Goal: Ask a question

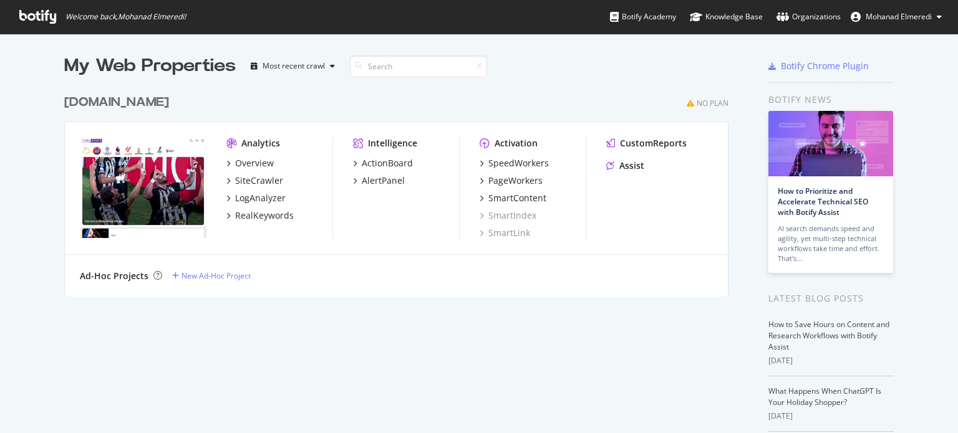
scroll to position [424, 939]
click at [266, 200] on div "LogAnalyzer" at bounding box center [260, 198] width 51 height 12
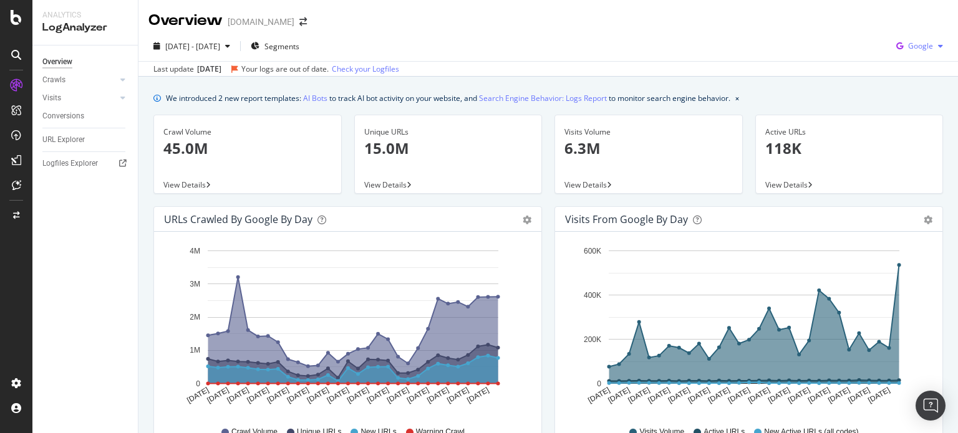
click at [903, 38] on div "Google" at bounding box center [919, 46] width 57 height 19
click at [907, 122] on span "OpenAI" at bounding box center [920, 117] width 46 height 11
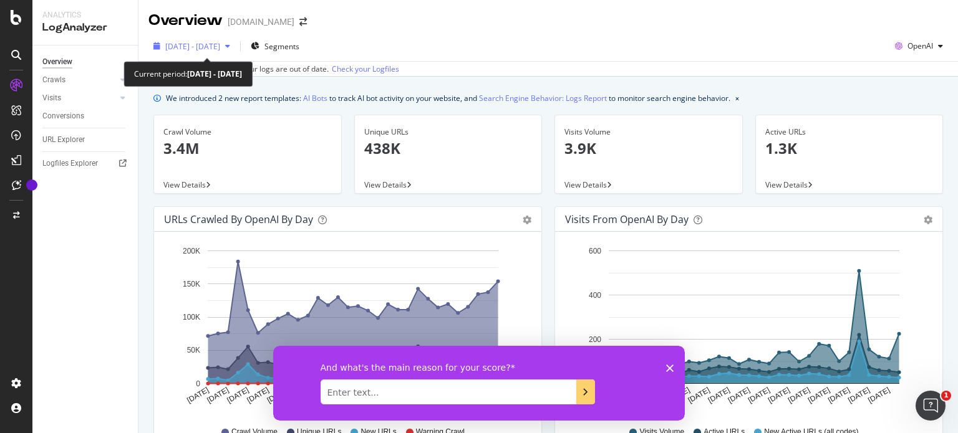
click at [220, 46] on span "2025 Aug. 1st - Aug. 30th" at bounding box center [192, 46] width 55 height 11
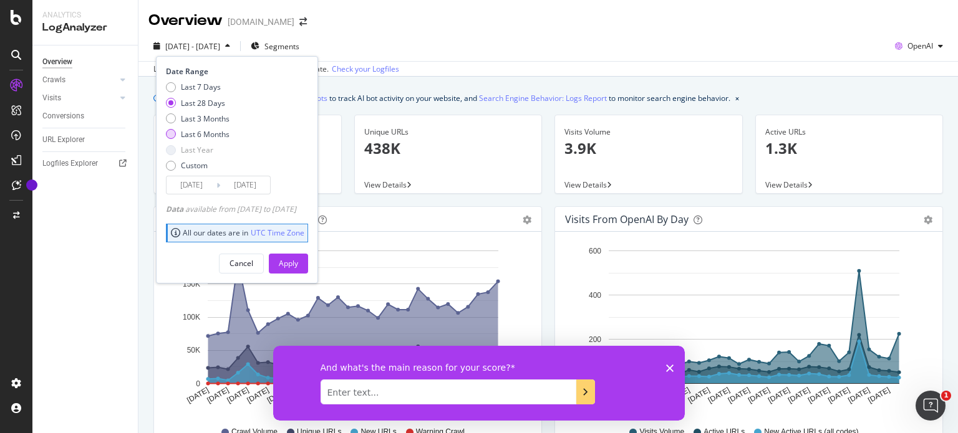
click at [217, 130] on div "Last 6 Months" at bounding box center [205, 134] width 49 height 11
type input "2025/03/01"
click at [298, 266] on div "Apply" at bounding box center [288, 263] width 19 height 11
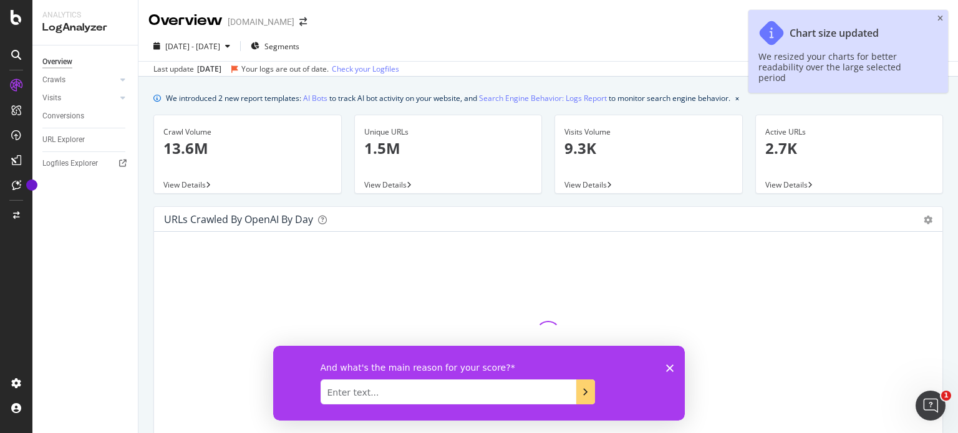
click at [671, 365] on polygon "Close survey" at bounding box center [669, 367] width 7 height 7
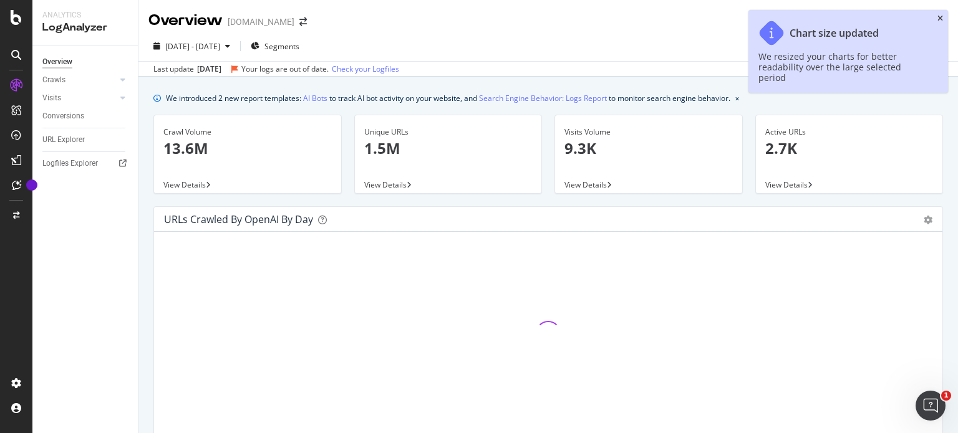
click at [938, 17] on icon "close toast" at bounding box center [940, 18] width 6 height 7
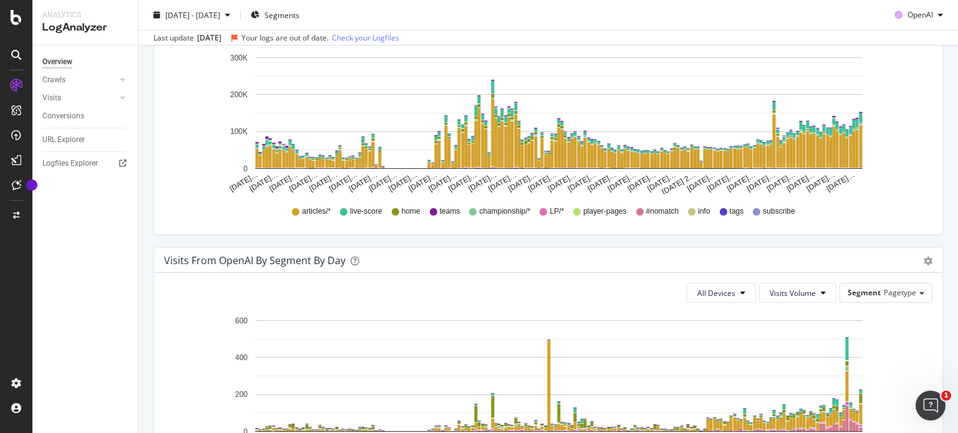
scroll to position [686, 0]
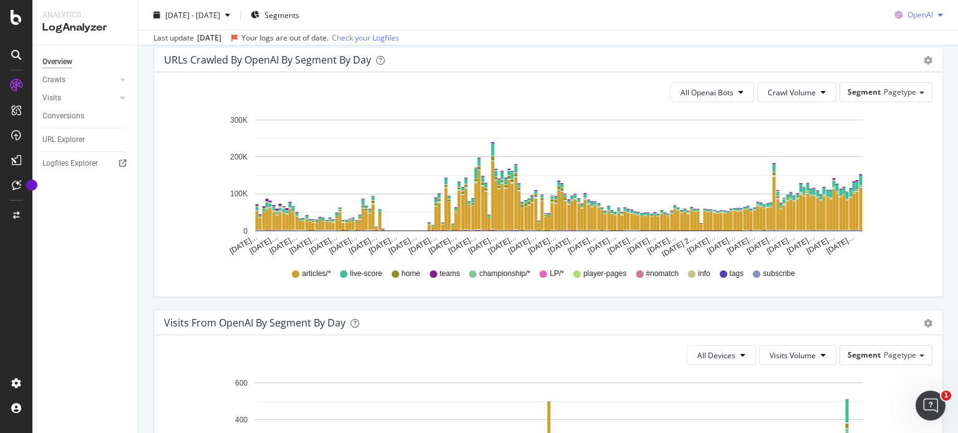
click at [918, 16] on span "OpenAI" at bounding box center [920, 14] width 26 height 11
click at [882, 39] on icon at bounding box center [884, 39] width 7 height 7
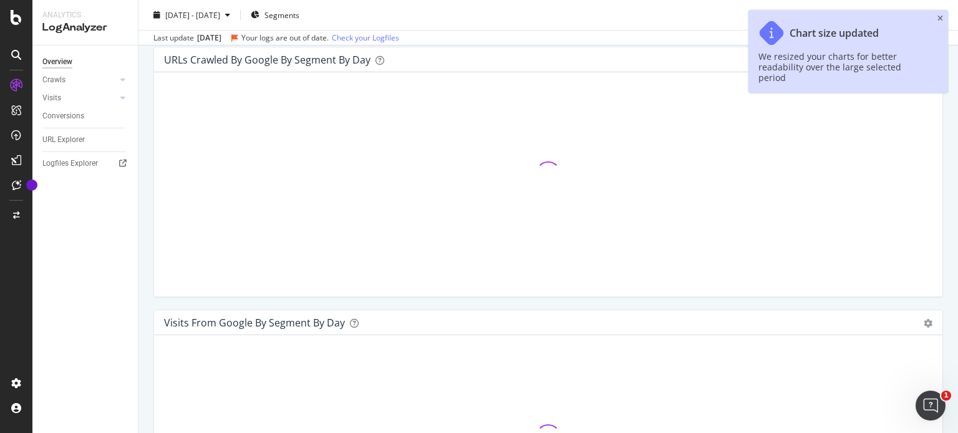
click at [935, 19] on div "Chart size updated We resized your charts for better readability over the large…" at bounding box center [848, 51] width 200 height 83
click at [938, 17] on icon "close toast" at bounding box center [940, 18] width 6 height 7
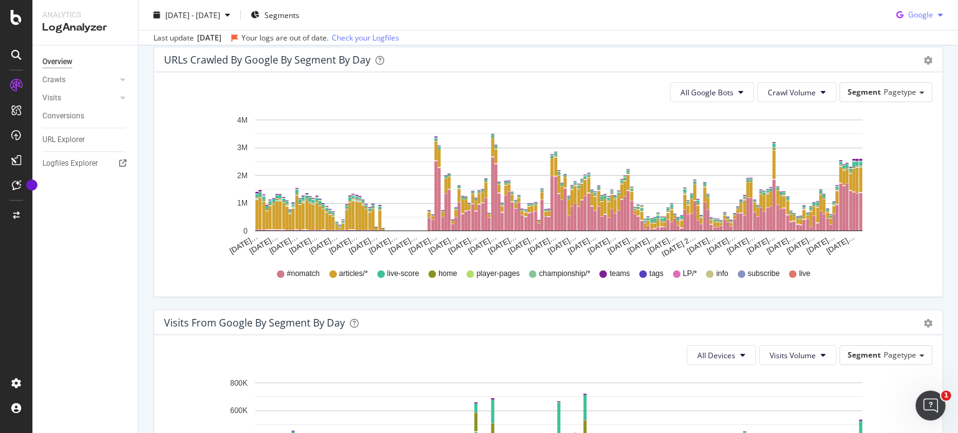
click at [908, 16] on span "Google" at bounding box center [920, 14] width 25 height 11
click at [891, 112] on span at bounding box center [884, 109] width 15 height 15
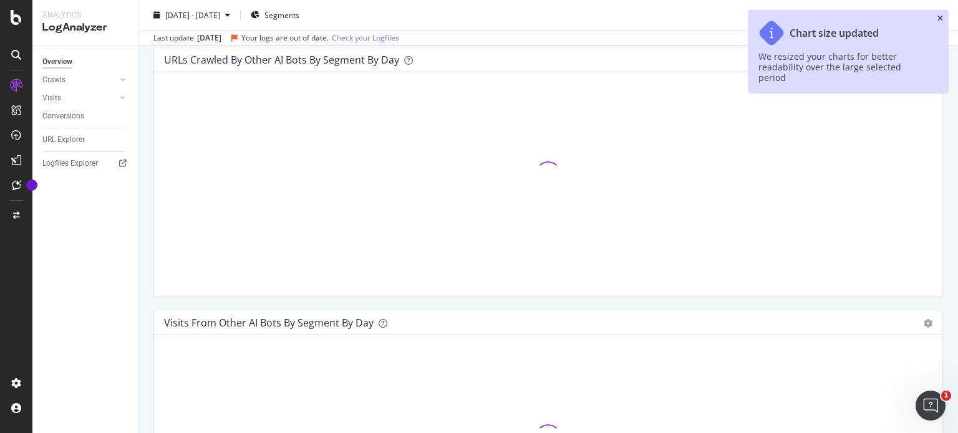
click at [937, 20] on icon "close toast" at bounding box center [940, 18] width 6 height 7
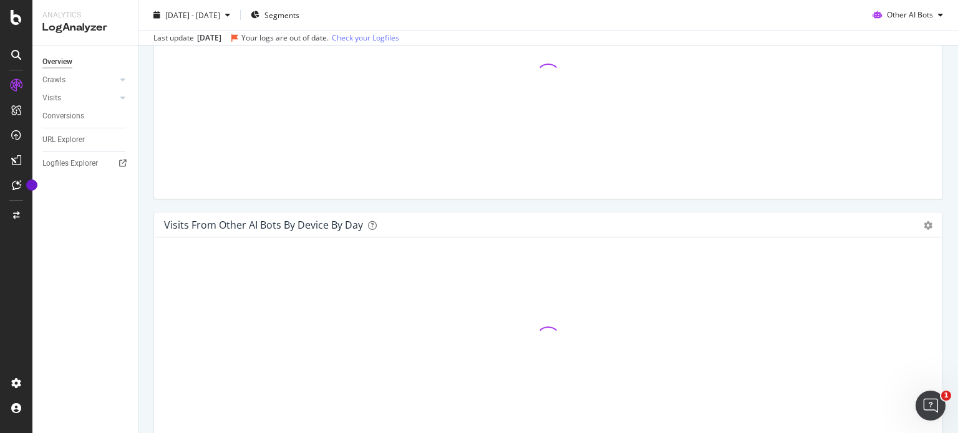
scroll to position [1207, 0]
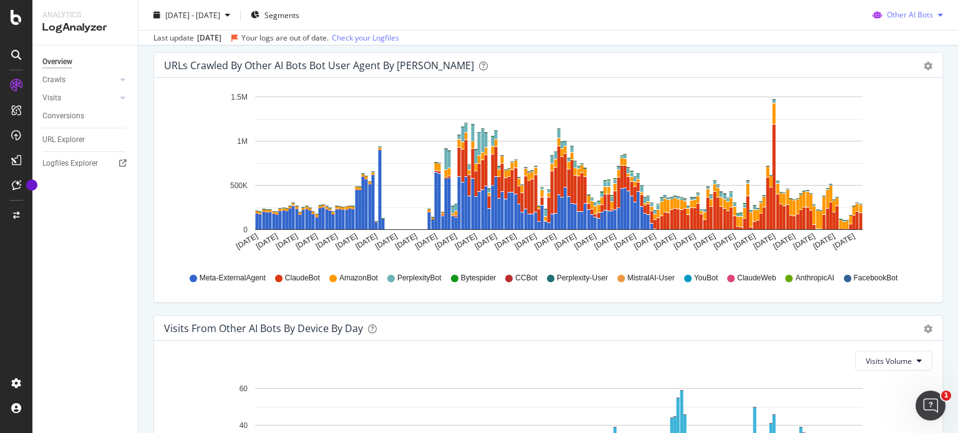
click at [899, 18] on span "Other AI Bots" at bounding box center [910, 14] width 46 height 11
click at [893, 80] on span "OpenAI" at bounding box center [912, 85] width 49 height 11
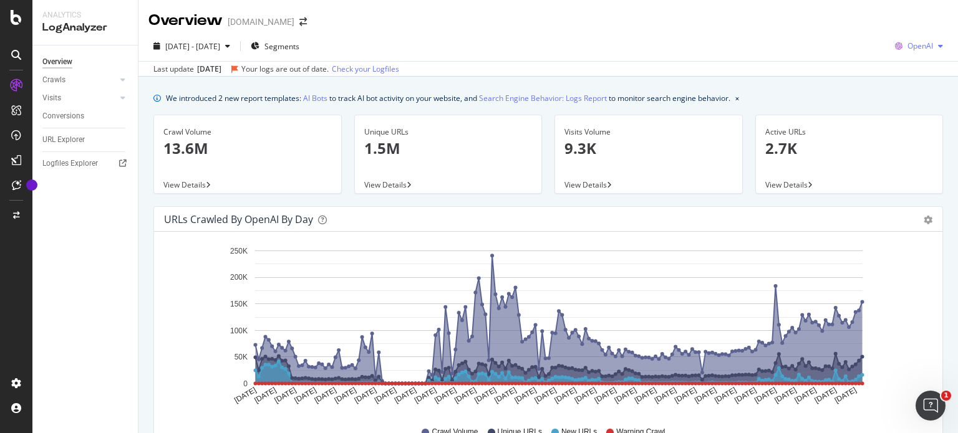
click at [933, 46] on div "button" at bounding box center [940, 45] width 15 height 7
click at [122, 99] on icon at bounding box center [122, 97] width 5 height 7
click at [127, 79] on div at bounding box center [123, 80] width 12 height 12
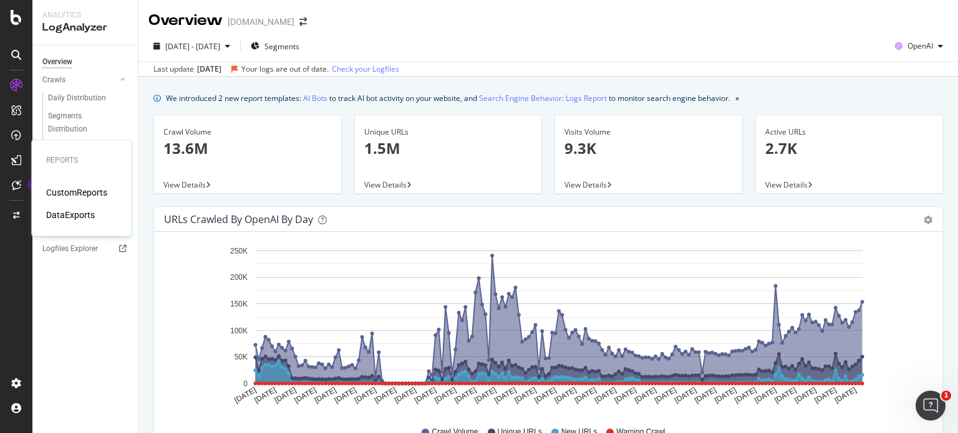
click at [72, 198] on div "CustomReports" at bounding box center [76, 192] width 61 height 12
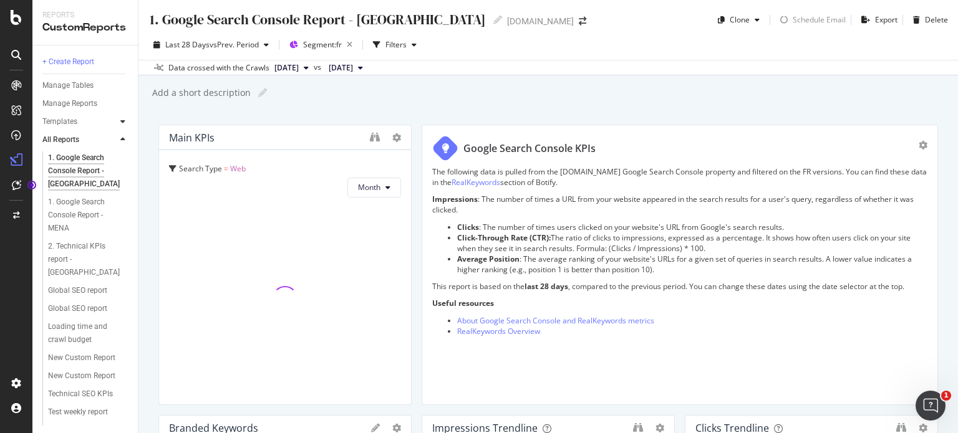
click at [119, 120] on div at bounding box center [123, 121] width 12 height 12
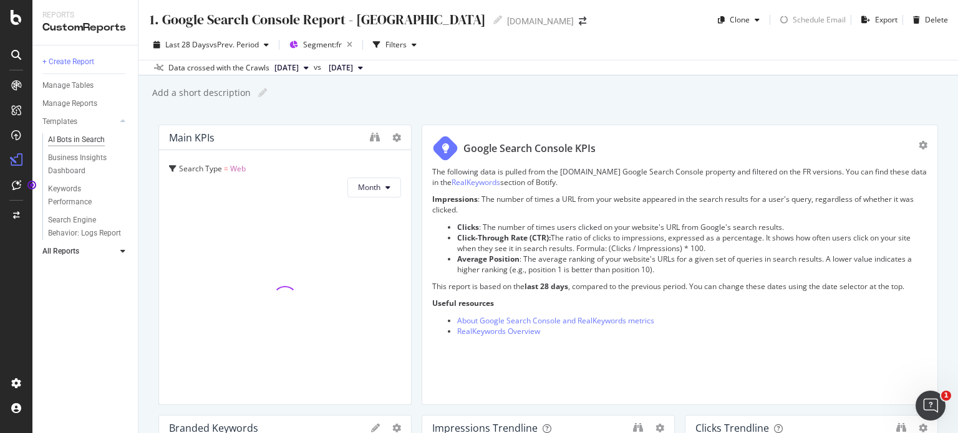
click at [75, 137] on div "AI Bots in Search" at bounding box center [76, 139] width 57 height 13
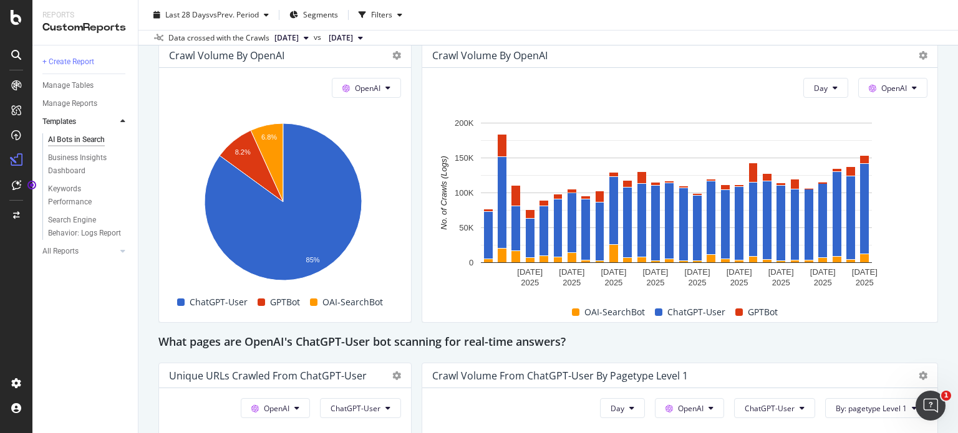
scroll to position [1060, 0]
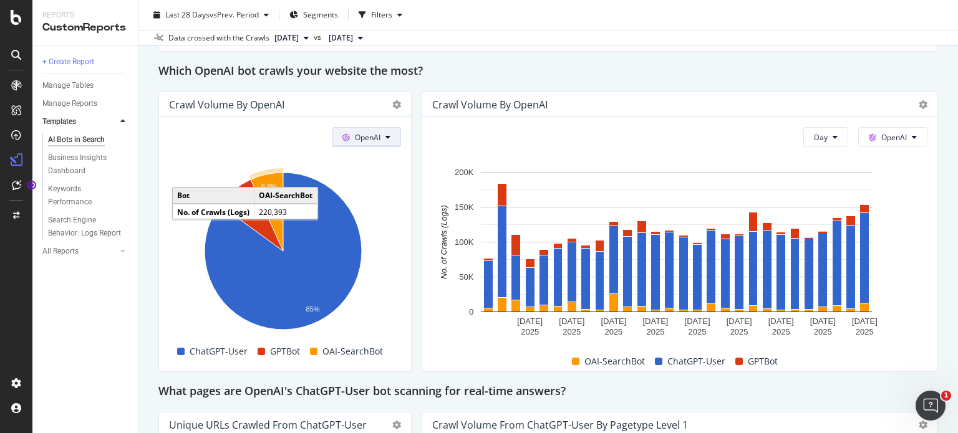
click at [379, 131] on button "OpenAI" at bounding box center [366, 137] width 69 height 20
click at [367, 207] on span "OpenAI" at bounding box center [382, 206] width 46 height 11
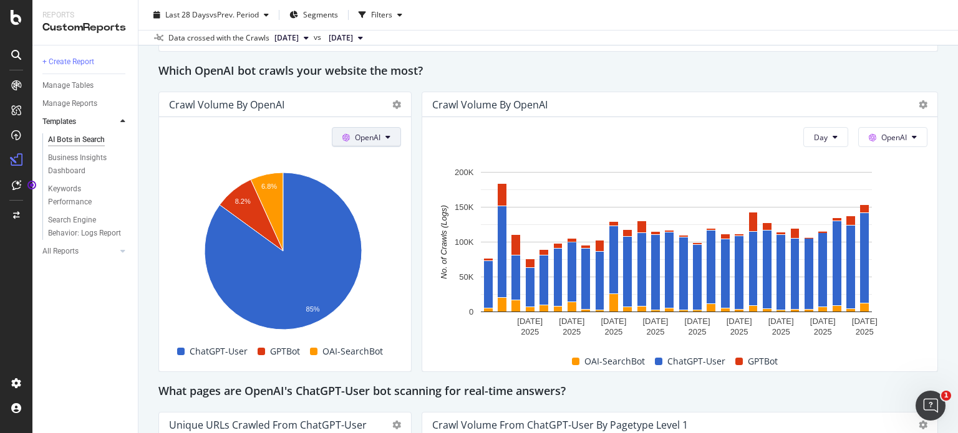
click at [380, 144] on button "OpenAI" at bounding box center [366, 137] width 69 height 20
click at [367, 181] on span "Bing" at bounding box center [382, 183] width 46 height 11
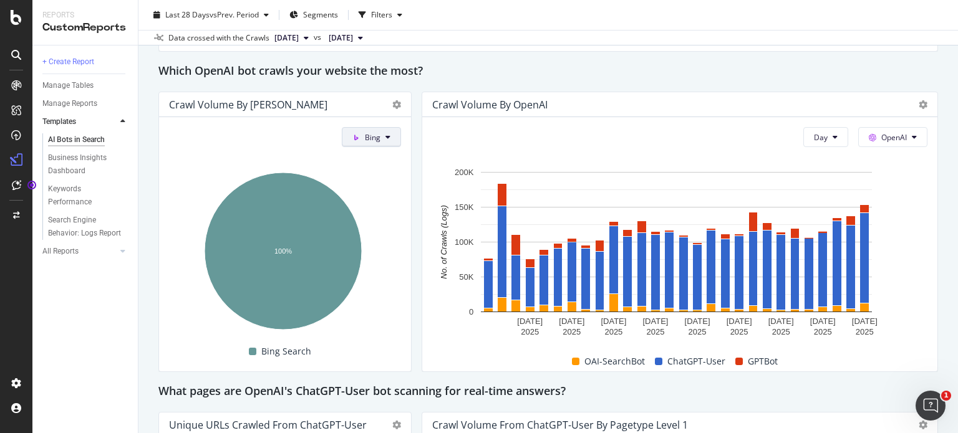
click at [369, 132] on span "Bing" at bounding box center [373, 137] width 16 height 11
click at [372, 230] on span "Other AI Bots" at bounding box center [393, 230] width 46 height 11
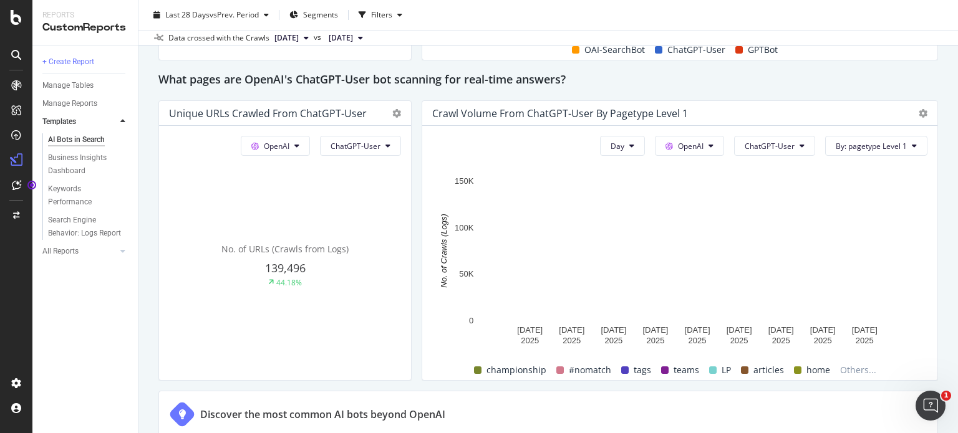
scroll to position [1310, 0]
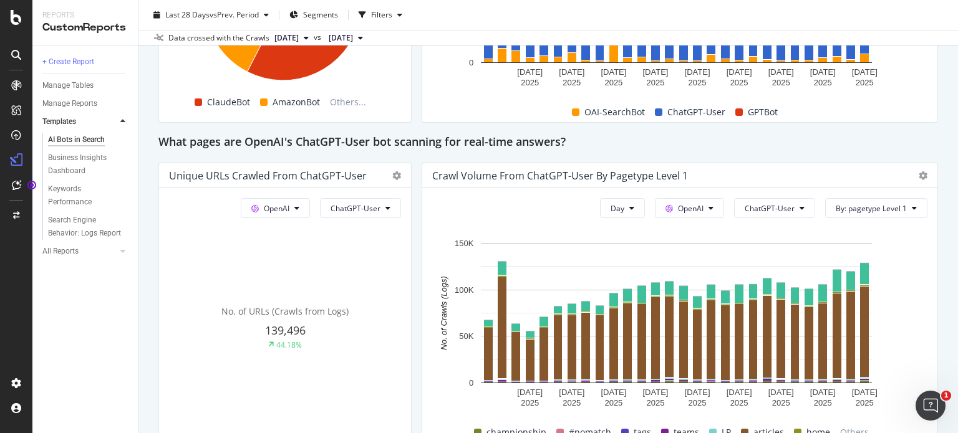
click at [342, 219] on div "OpenAI ChatGPT-User No. of URLs (Crawls from Logs) 139,496 44.18%" at bounding box center [285, 315] width 252 height 254
click at [342, 214] on button "ChatGPT-User" at bounding box center [360, 208] width 81 height 20
click at [350, 229] on span "All bots" at bounding box center [360, 231] width 63 height 11
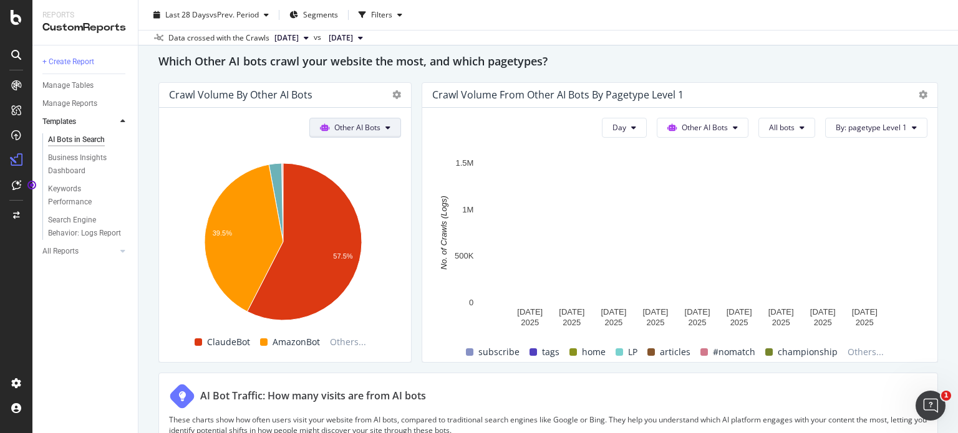
scroll to position [1746, 0]
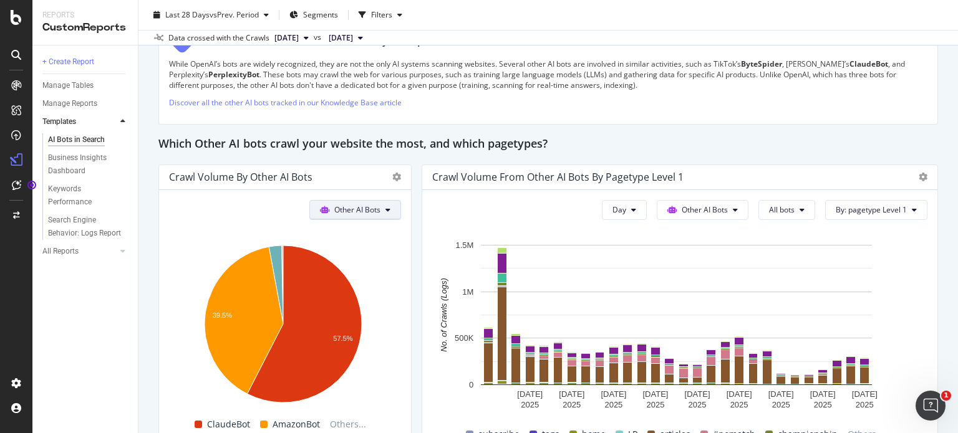
click at [352, 208] on span "Other AI Bots" at bounding box center [357, 210] width 46 height 11
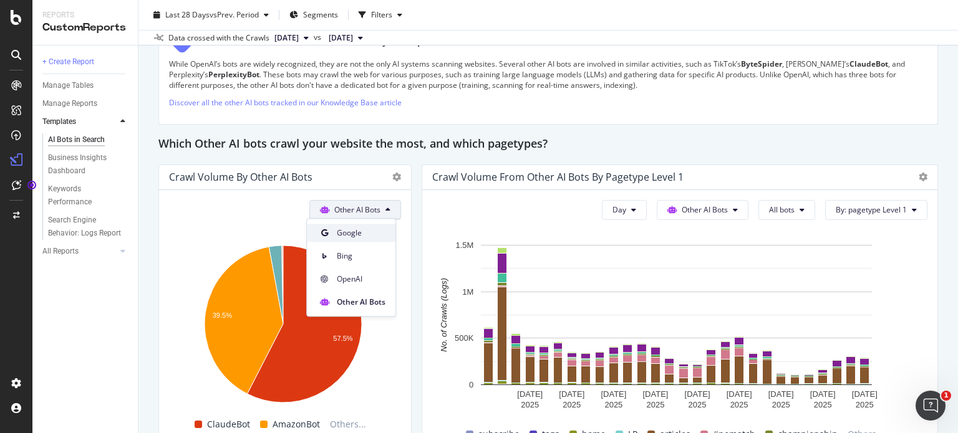
click at [357, 226] on div "Google" at bounding box center [351, 233] width 89 height 18
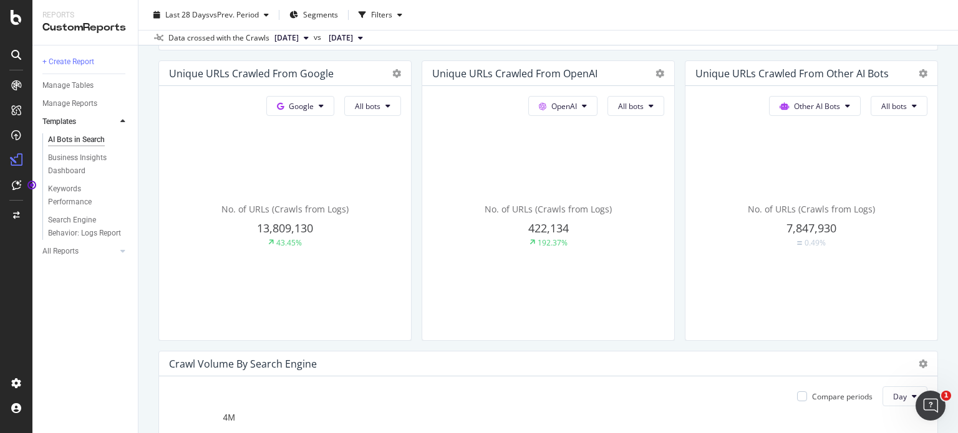
scroll to position [0, 0]
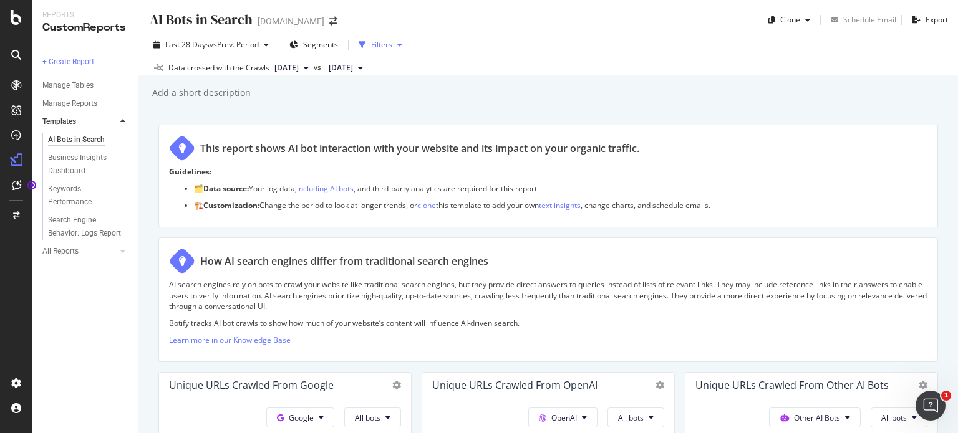
click at [369, 37] on div "button" at bounding box center [362, 44] width 17 height 17
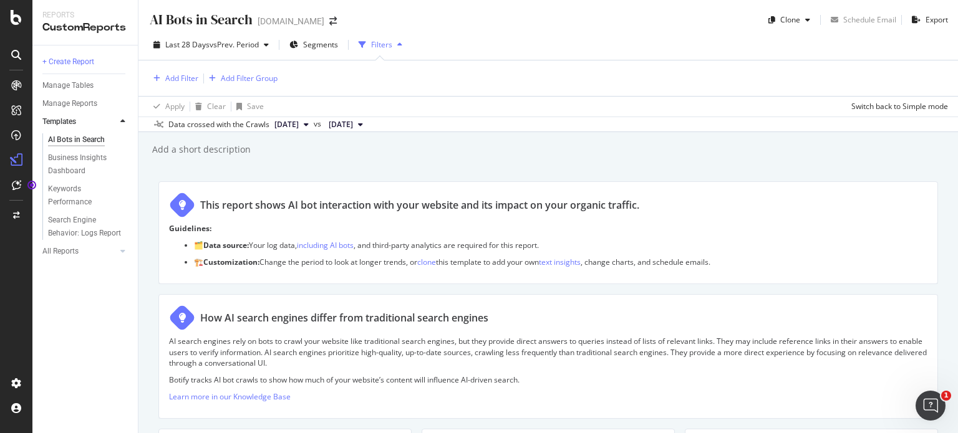
click at [374, 39] on div "Filters" at bounding box center [381, 45] width 54 height 19
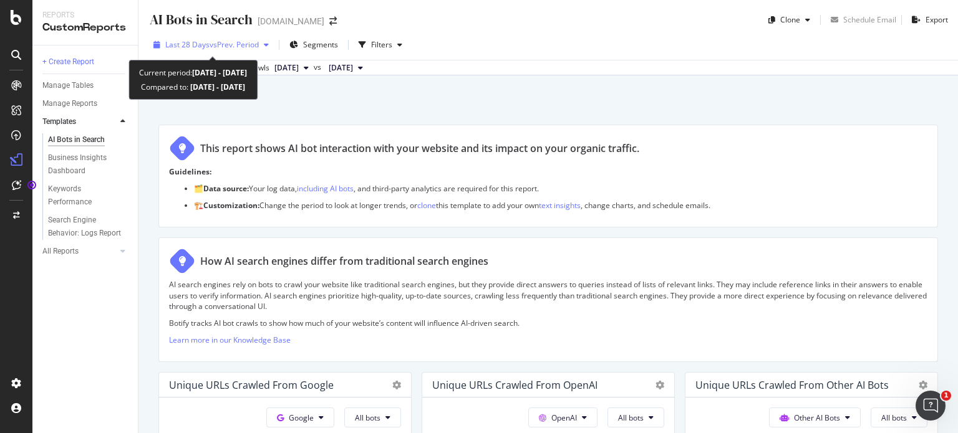
click at [248, 39] on span "vs Prev. Period" at bounding box center [234, 44] width 49 height 11
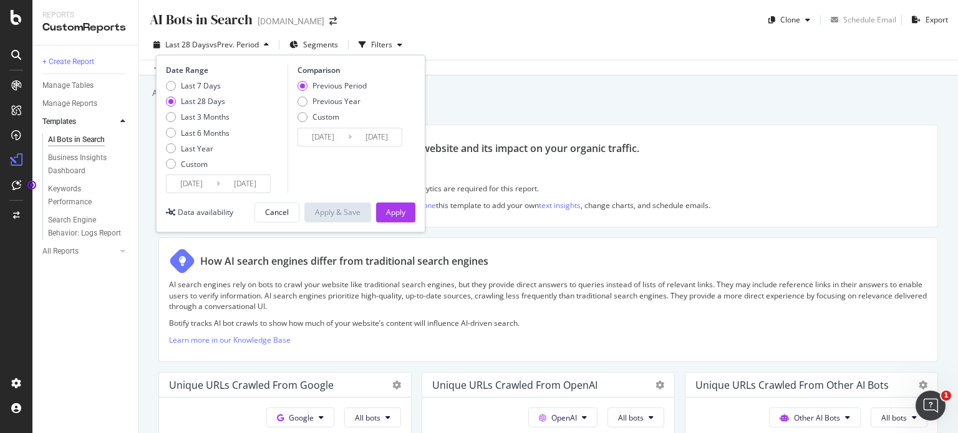
click at [248, 39] on span "vs Prev. Period" at bounding box center [234, 44] width 49 height 11
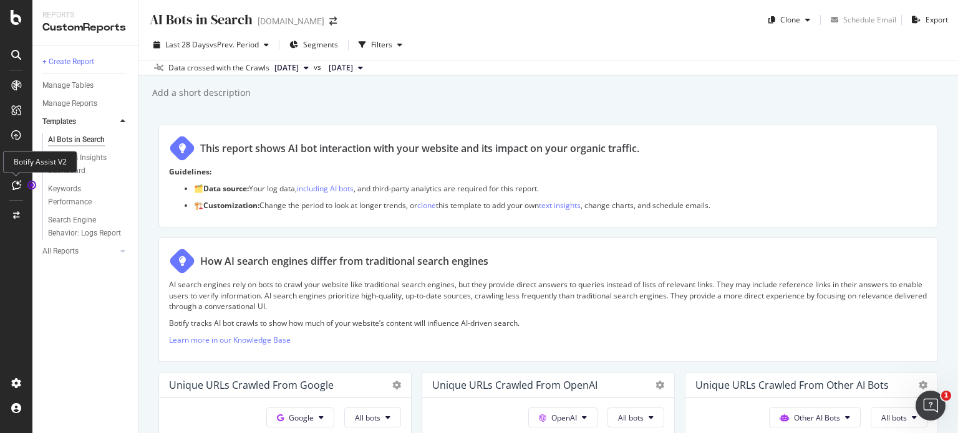
click at [14, 180] on icon at bounding box center [16, 185] width 9 height 10
click at [16, 185] on icon at bounding box center [16, 185] width 9 height 10
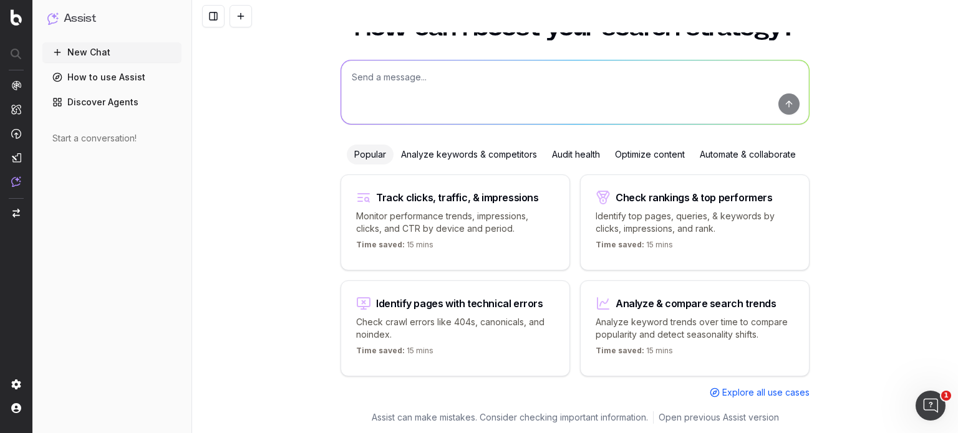
click at [491, 84] on textarea at bounding box center [575, 92] width 468 height 64
type textarea "what is the most visited article in mena"
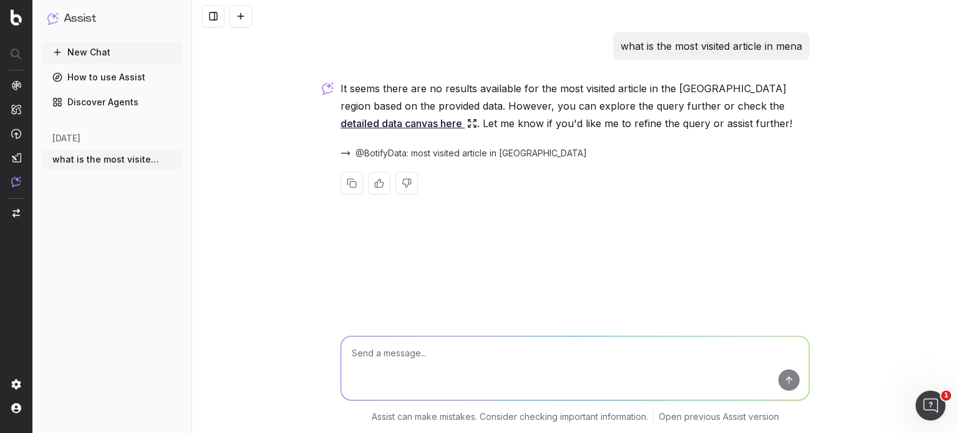
click at [681, 358] on textarea at bounding box center [575, 369] width 468 height 64
type textarea "i meant mena in segments"
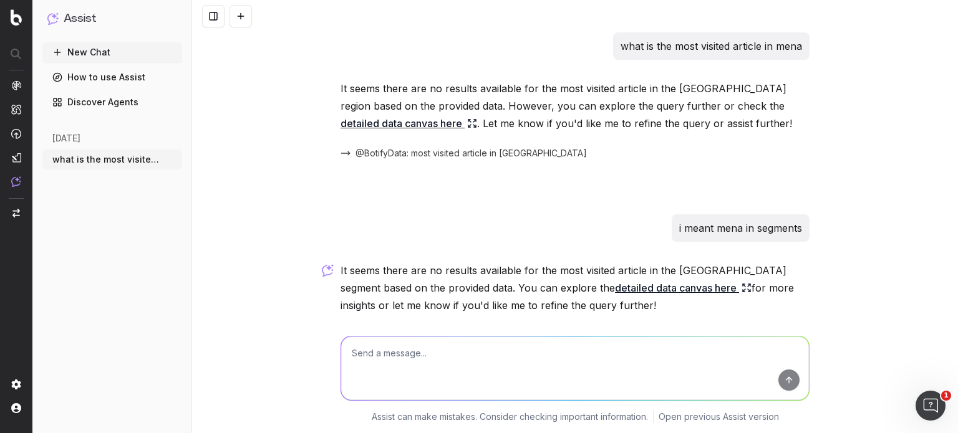
click at [133, 79] on link "How to use Assist" at bounding box center [112, 77] width 140 height 20
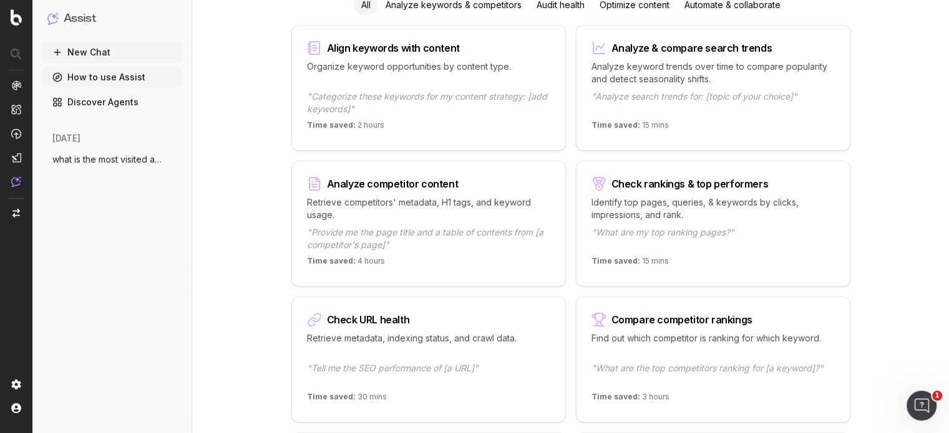
scroll to position [62, 0]
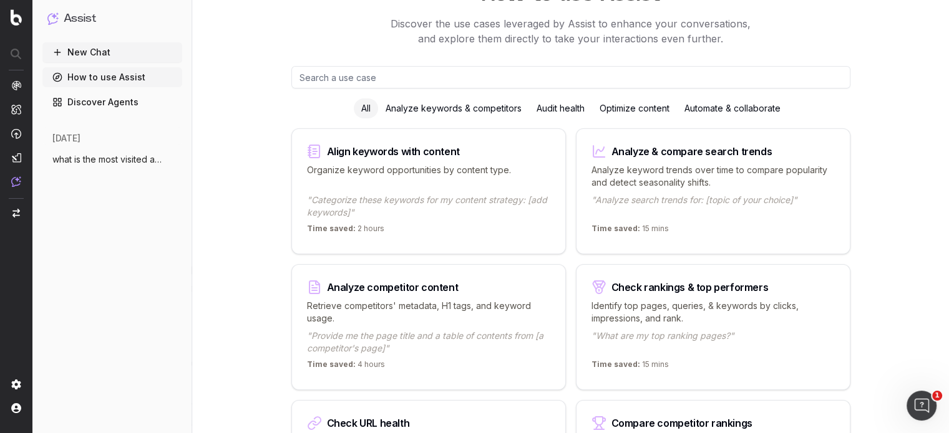
click at [440, 215] on p ""Categorize these keywords for my content strategy: [add keywords]"" at bounding box center [428, 206] width 243 height 25
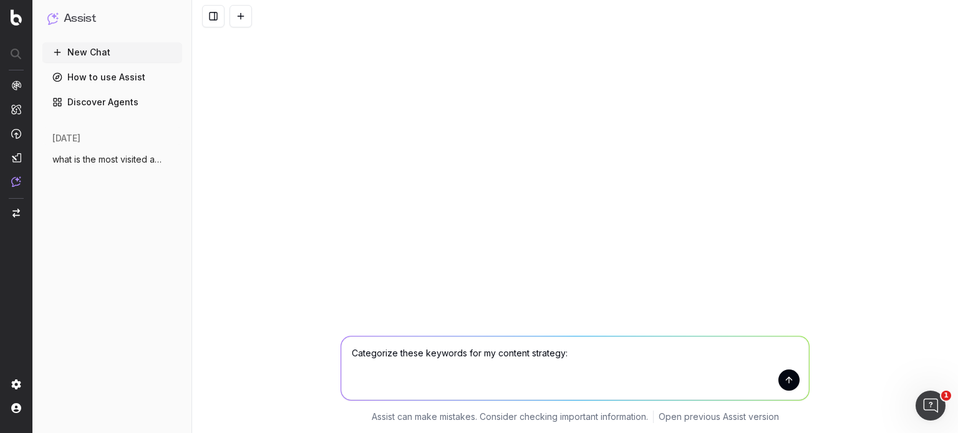
click at [596, 341] on textarea "Categorize these keywords for my content strategy:" at bounding box center [575, 369] width 468 height 64
click at [150, 84] on link "How to use Assist" at bounding box center [112, 77] width 140 height 20
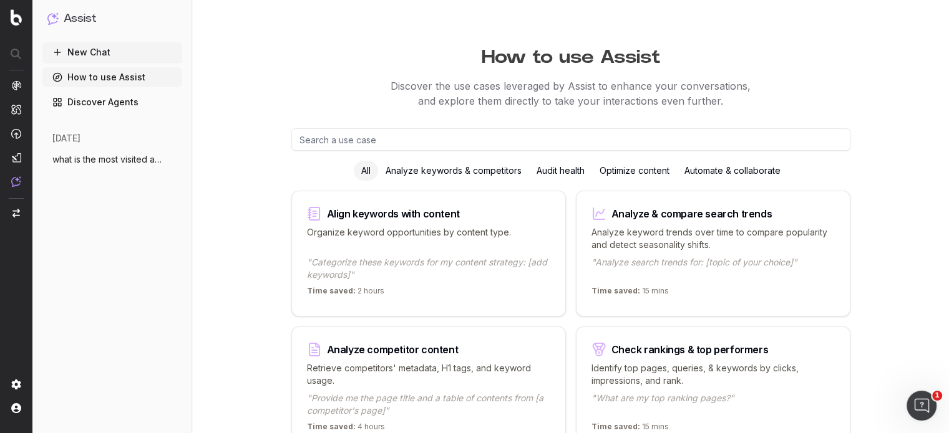
click at [89, 157] on span "what is the most visited article in mena" at bounding box center [107, 159] width 110 height 12
